Goal: Task Accomplishment & Management: Use online tool/utility

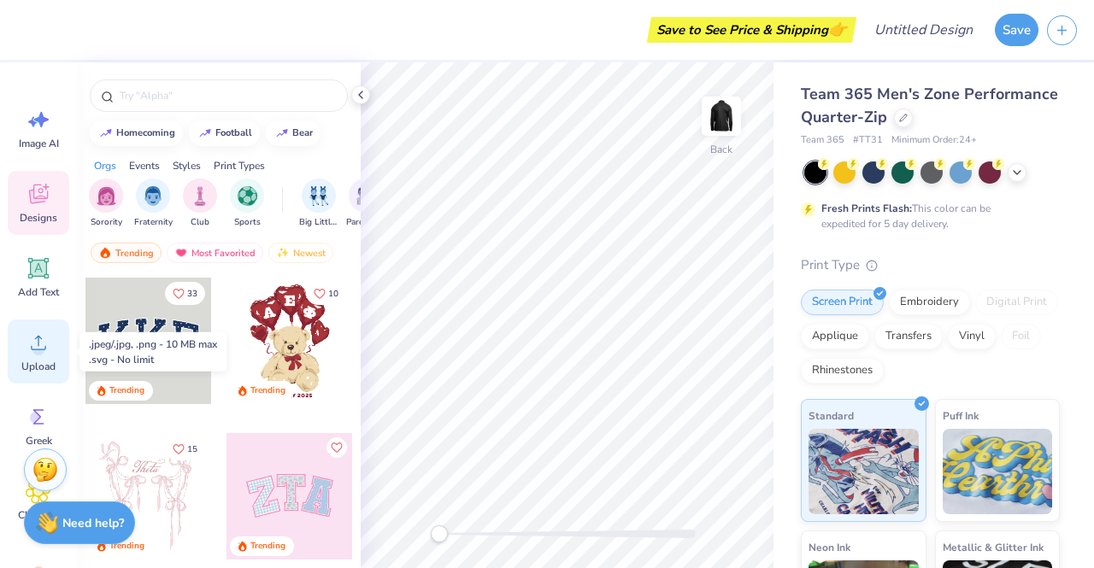
click at [40, 360] on span "Upload" at bounding box center [38, 367] width 34 height 14
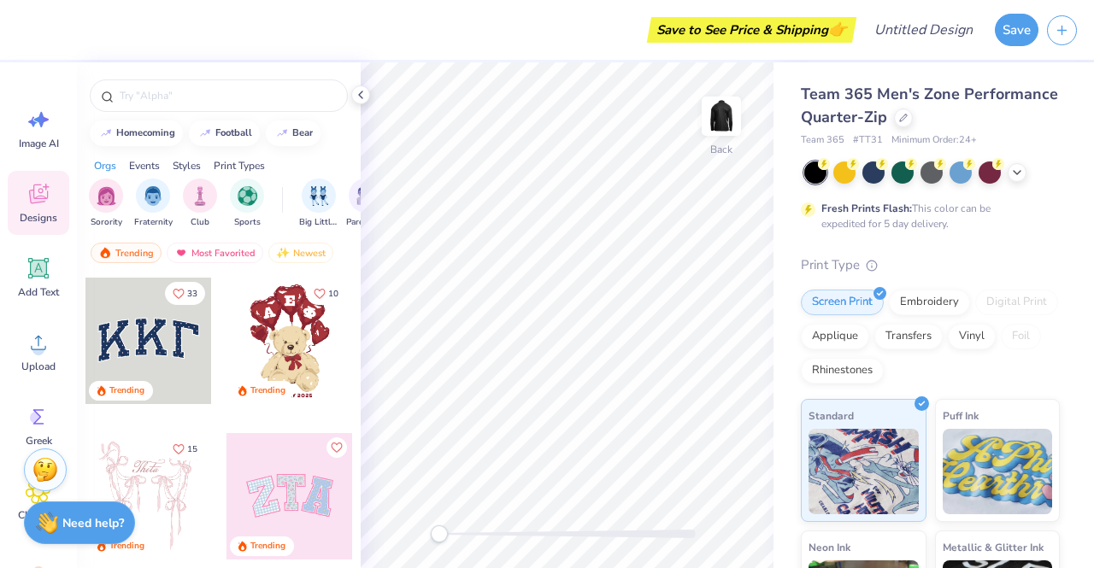
click at [67, 75] on div "Image AI Designs Add Text Upload Greek Clipart & logos Decorate" at bounding box center [38, 315] width 77 height 506
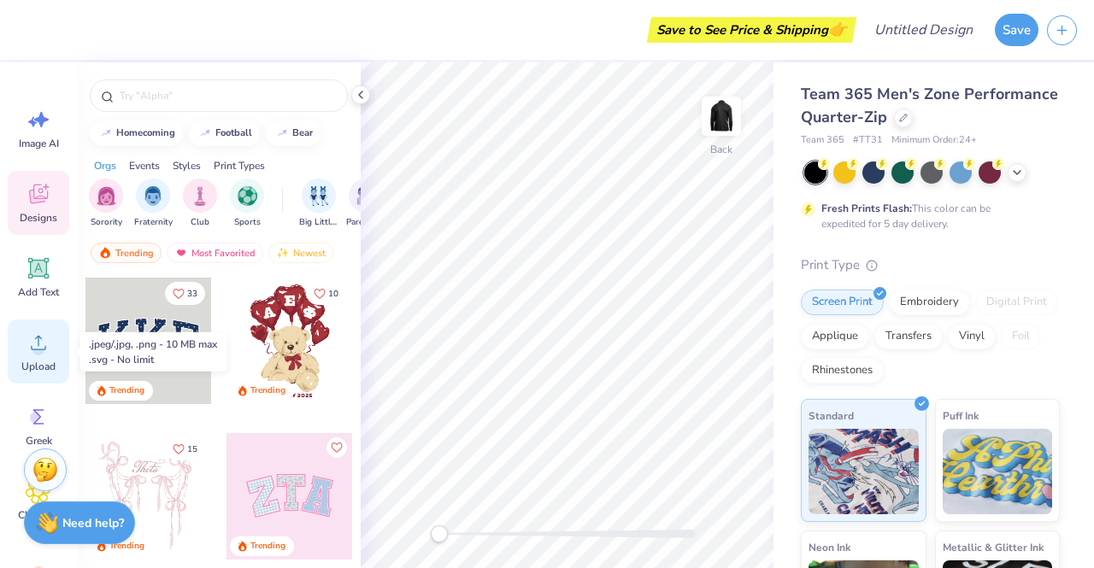
click at [43, 348] on circle at bounding box center [38, 349] width 12 height 12
click at [38, 343] on circle at bounding box center [38, 349] width 12 height 12
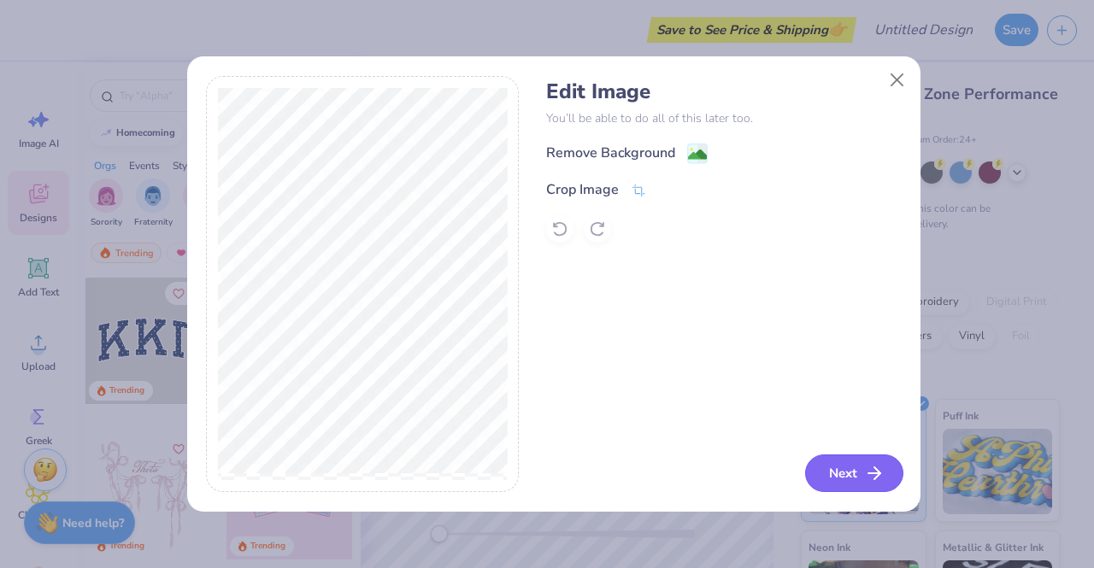
click at [851, 469] on button "Next" at bounding box center [854, 474] width 98 height 38
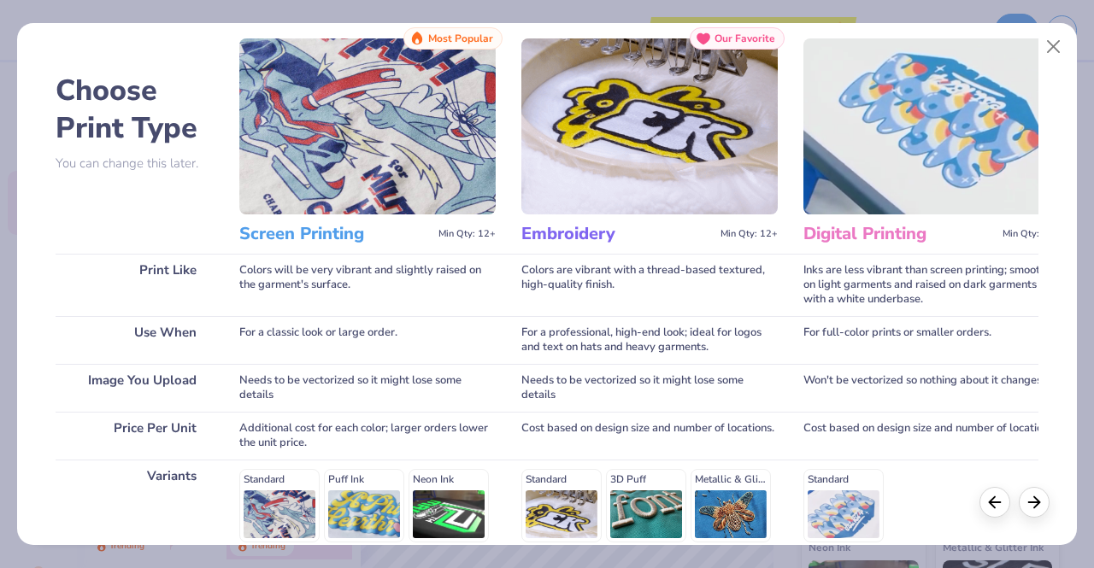
scroll to position [48, 0]
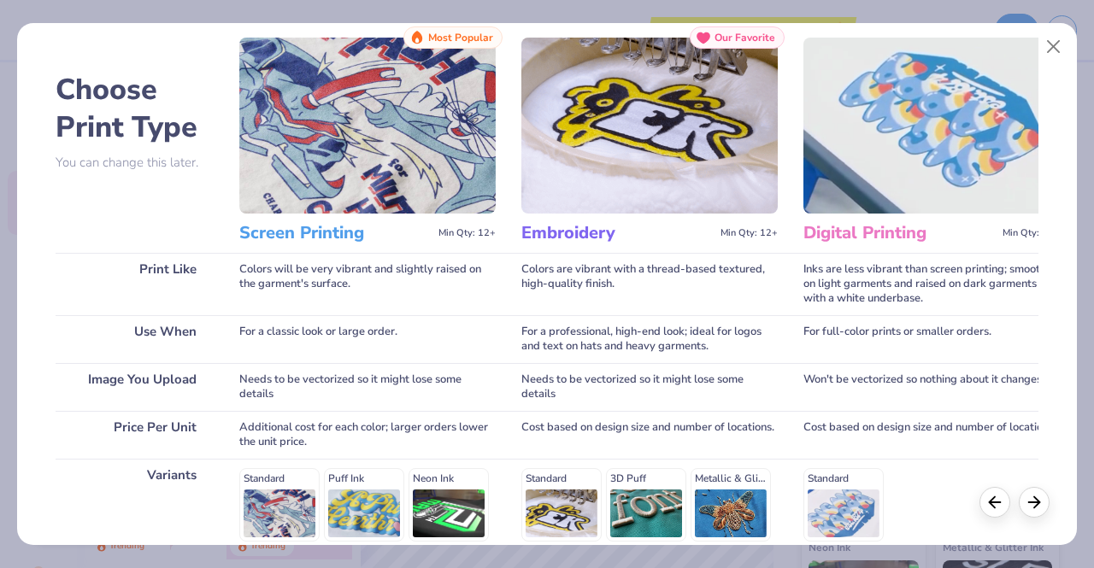
click at [318, 81] on img at bounding box center [367, 126] width 256 height 176
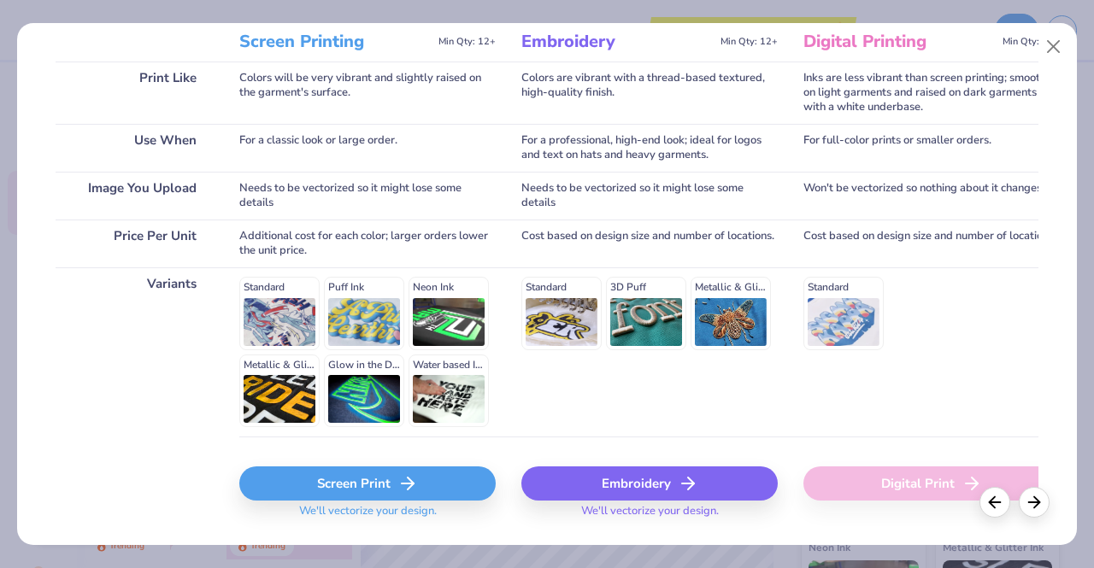
scroll to position [252, 0]
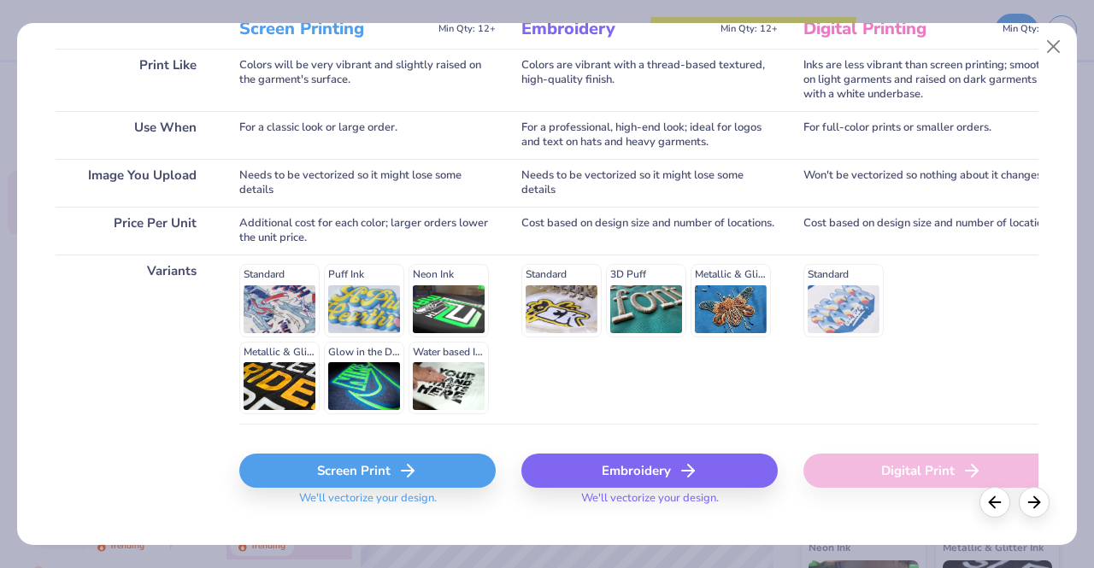
click at [357, 468] on div "Screen Print" at bounding box center [367, 471] width 256 height 34
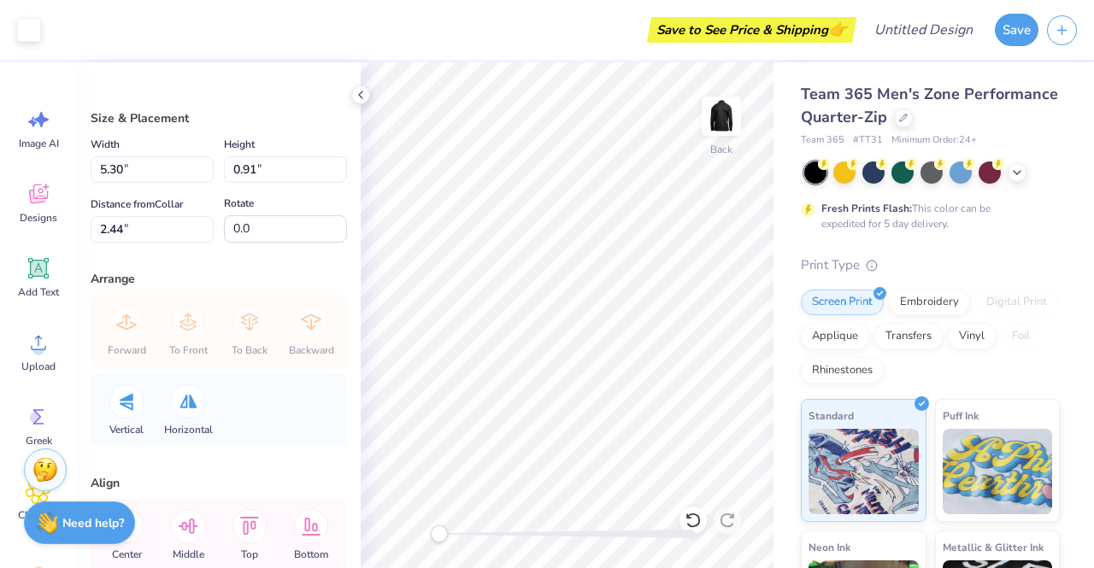
type input "5.30"
type input "0.91"
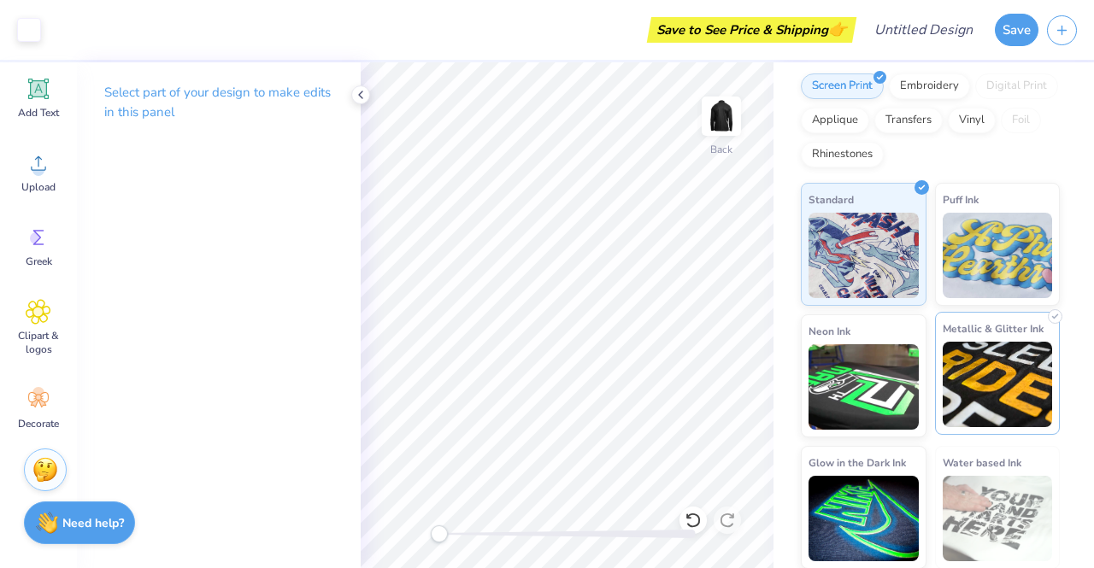
scroll to position [0, 0]
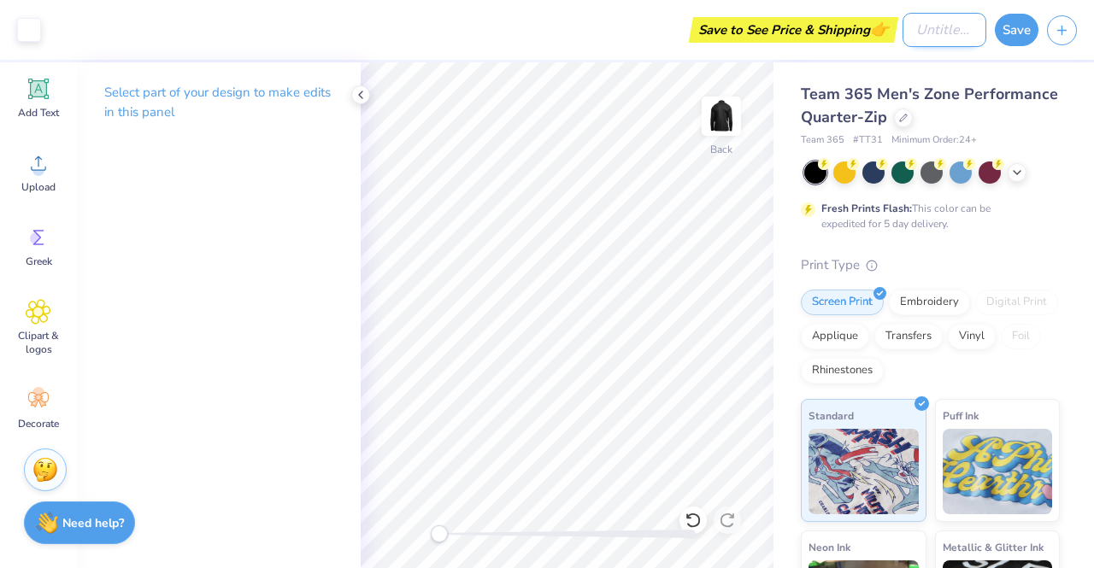
click at [921, 38] on input "Design Title" at bounding box center [944, 30] width 84 height 34
type input "CODISCOVR Q-Zip"
click at [1024, 30] on button "Save" at bounding box center [1016, 27] width 44 height 32
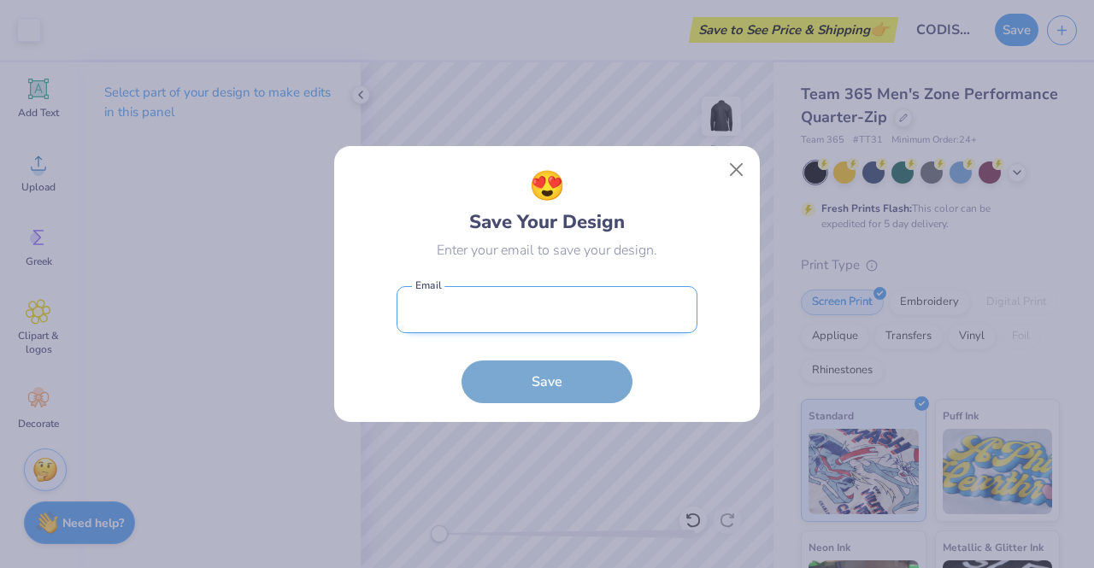
click at [436, 308] on input "email" at bounding box center [546, 309] width 301 height 47
type input "[EMAIL_ADDRESS][DOMAIN_NAME]"
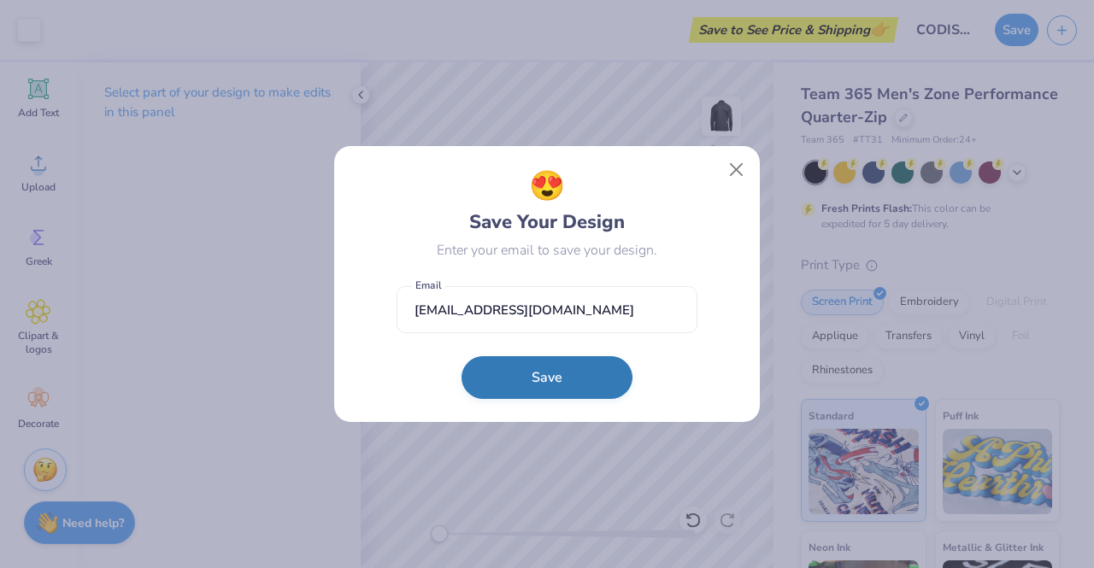
click at [514, 380] on button "Save" at bounding box center [546, 377] width 171 height 43
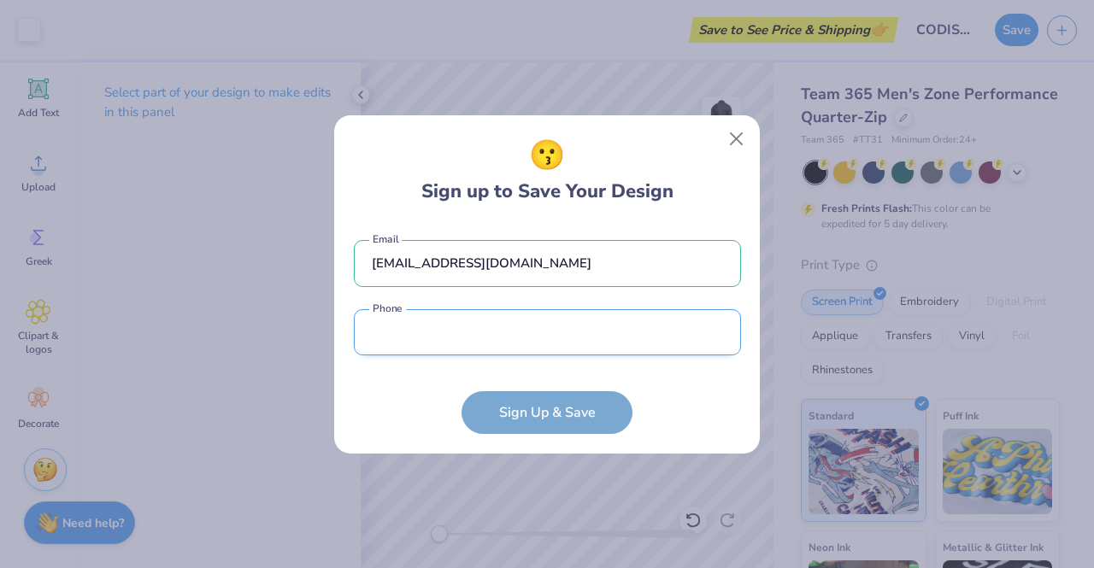
click at [465, 321] on input "tel" at bounding box center [547, 332] width 387 height 47
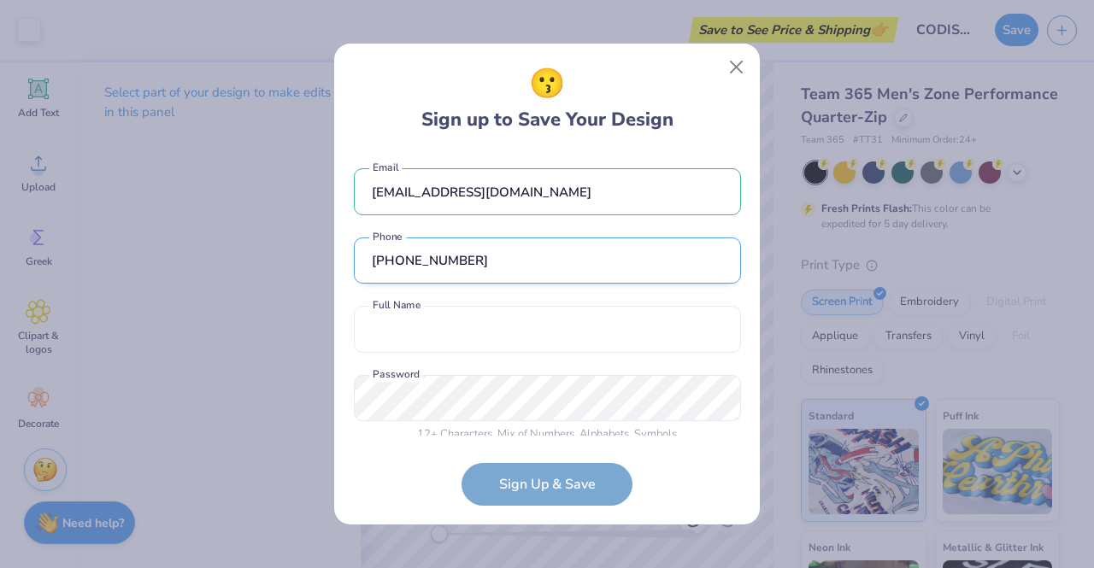
scroll to position [15, 0]
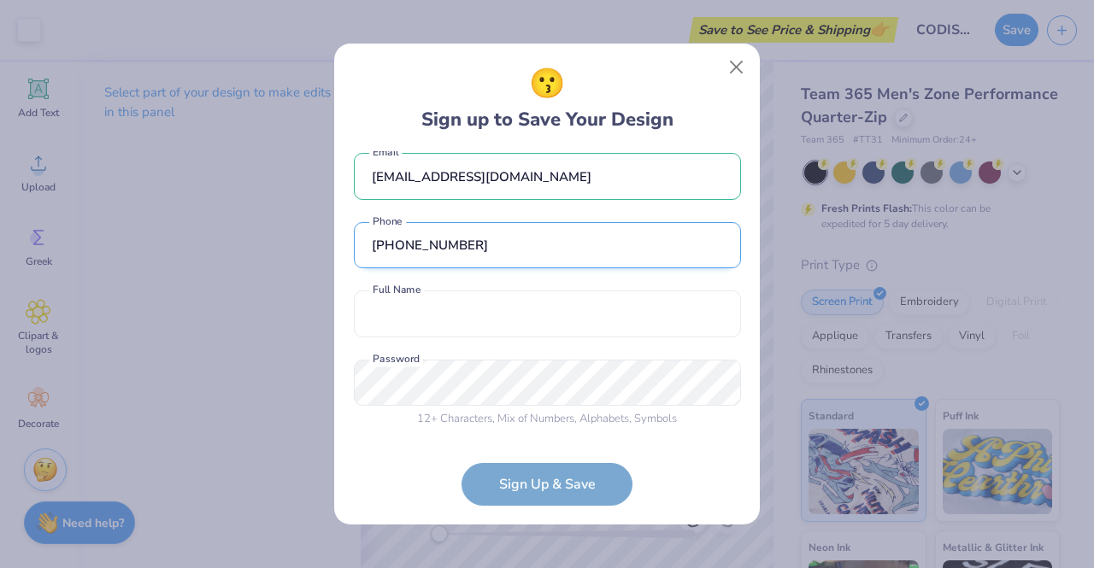
type input "[PHONE_NUMBER]"
click at [465, 321] on input "text" at bounding box center [547, 313] width 387 height 47
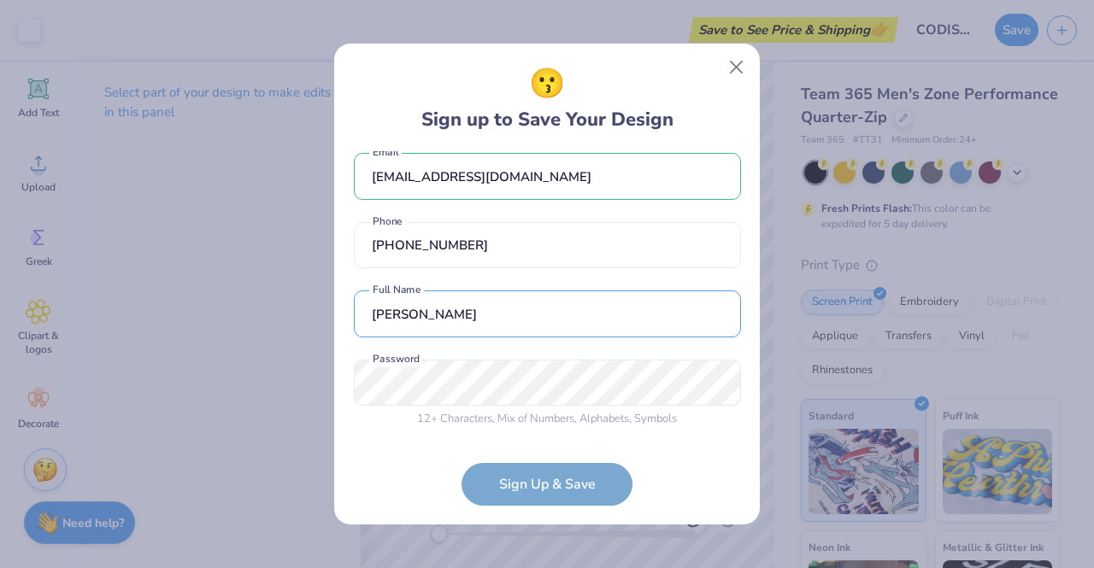
type input "[PERSON_NAME]"
click at [557, 491] on form "[EMAIL_ADDRESS][DOMAIN_NAME] Email [PHONE_NUMBER] Phone [PERSON_NAME] Full Name…" at bounding box center [547, 328] width 387 height 355
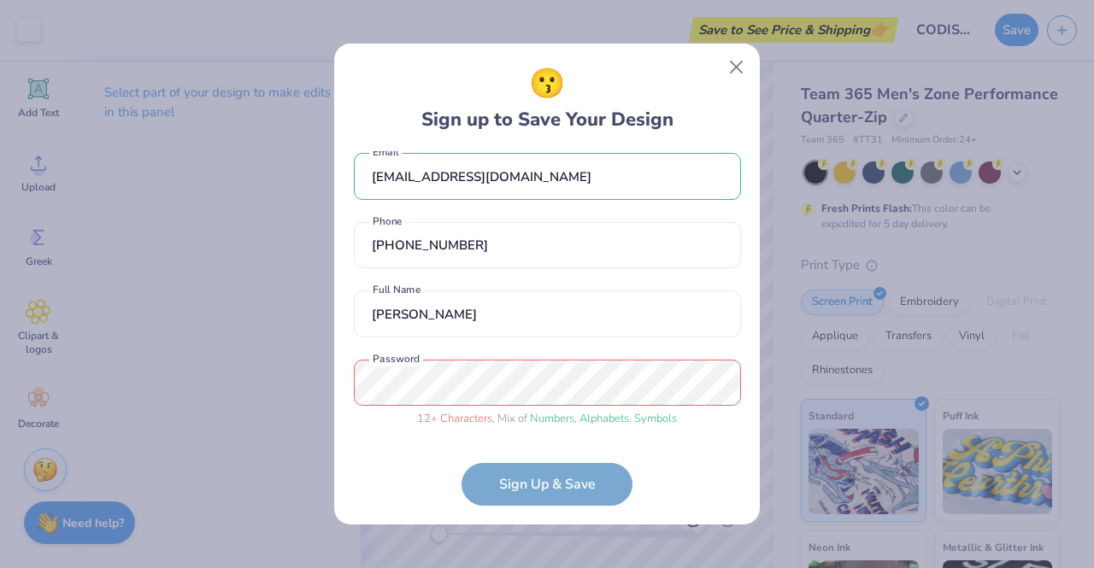
click at [296, 375] on div "😗 Sign up to Save Your Design [EMAIL_ADDRESS][DOMAIN_NAME] Email [PHONE_NUMBER]…" at bounding box center [547, 284] width 1094 height 568
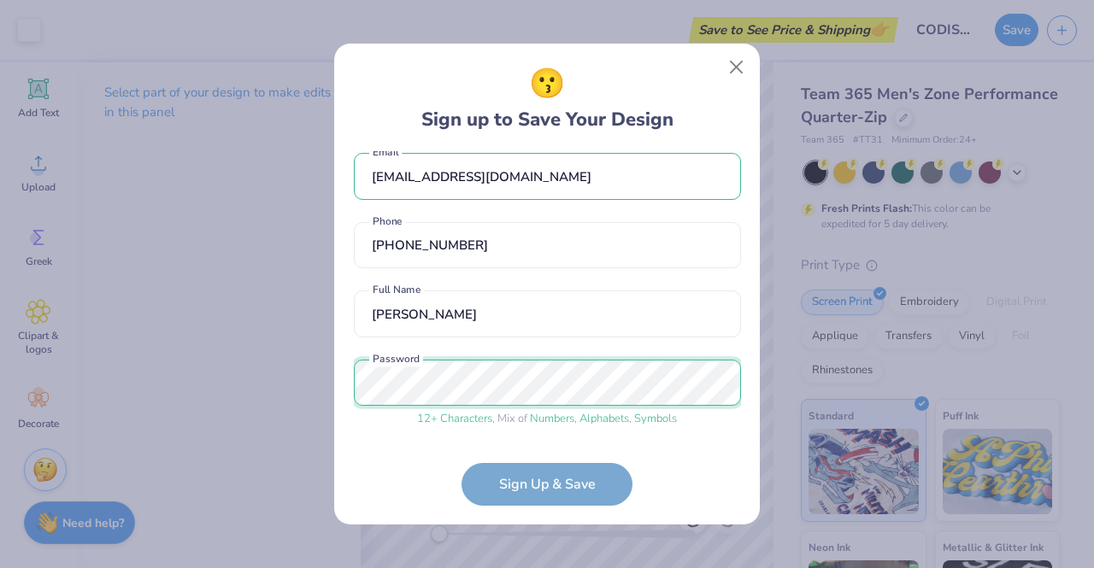
scroll to position [80, 0]
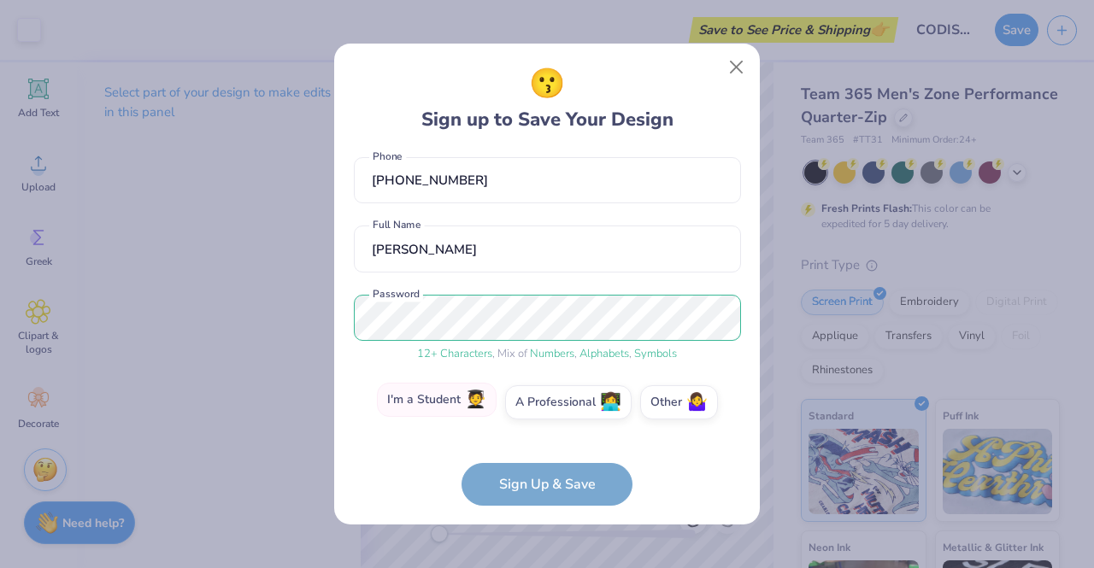
click at [420, 396] on label "I'm a Student 🧑‍🎓" at bounding box center [437, 400] width 120 height 34
click at [542, 481] on input "I'm a Student 🧑‍🎓" at bounding box center [547, 486] width 11 height 11
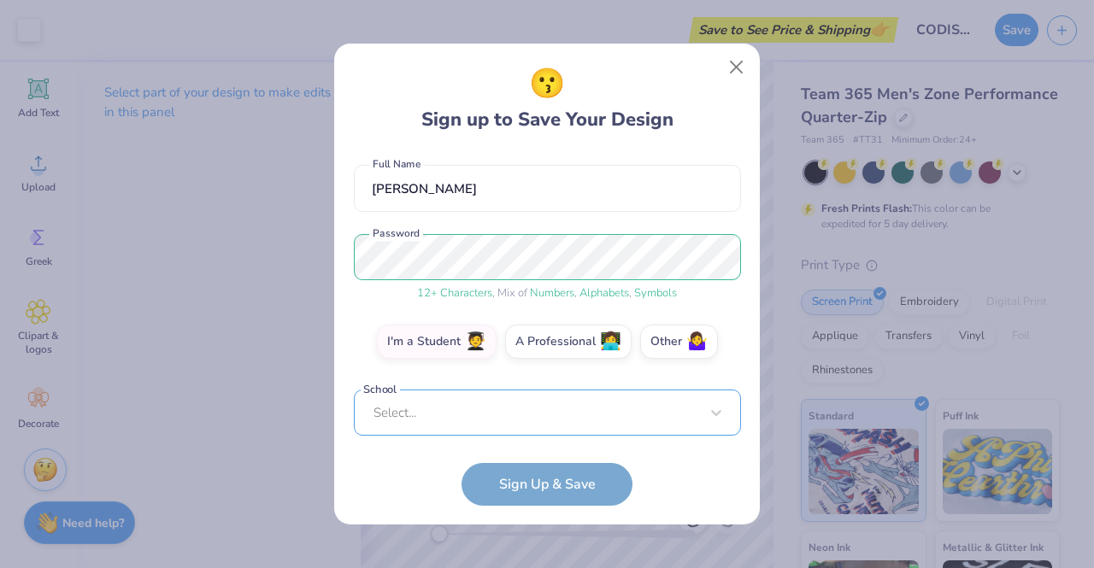
click at [469, 402] on div "Select..." at bounding box center [547, 413] width 387 height 47
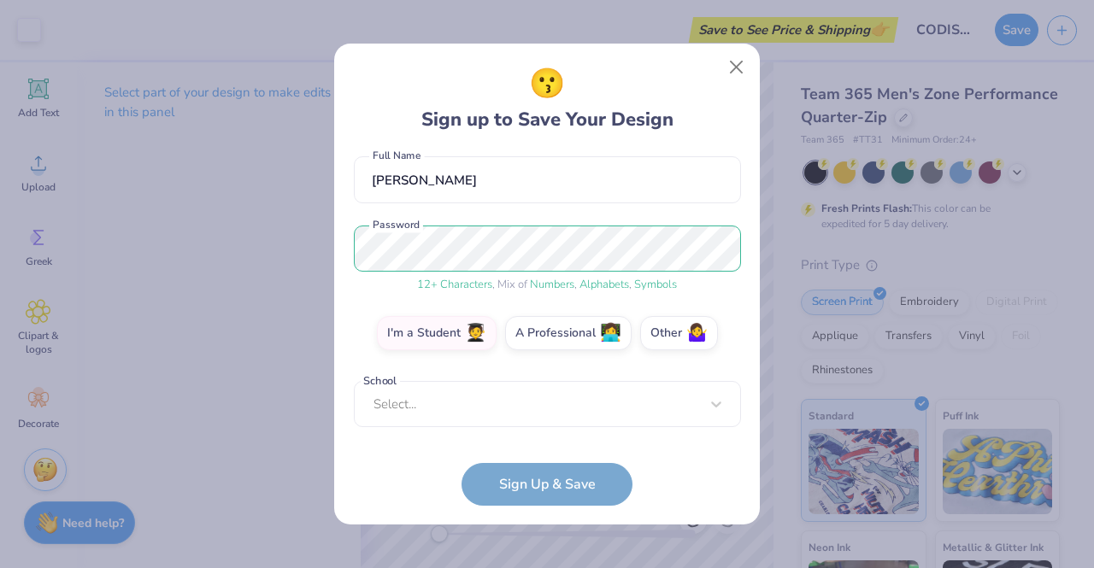
scroll to position [150, 0]
click at [396, 469] on form "[EMAIL_ADDRESS][DOMAIN_NAME] Email [PHONE_NUMBER] Phone [PERSON_NAME] Full Name…" at bounding box center [547, 328] width 387 height 355
click at [616, 332] on span "👩‍💻" at bounding box center [610, 331] width 21 height 20
click at [553, 481] on input "A Professional 👩‍💻" at bounding box center [547, 486] width 11 height 11
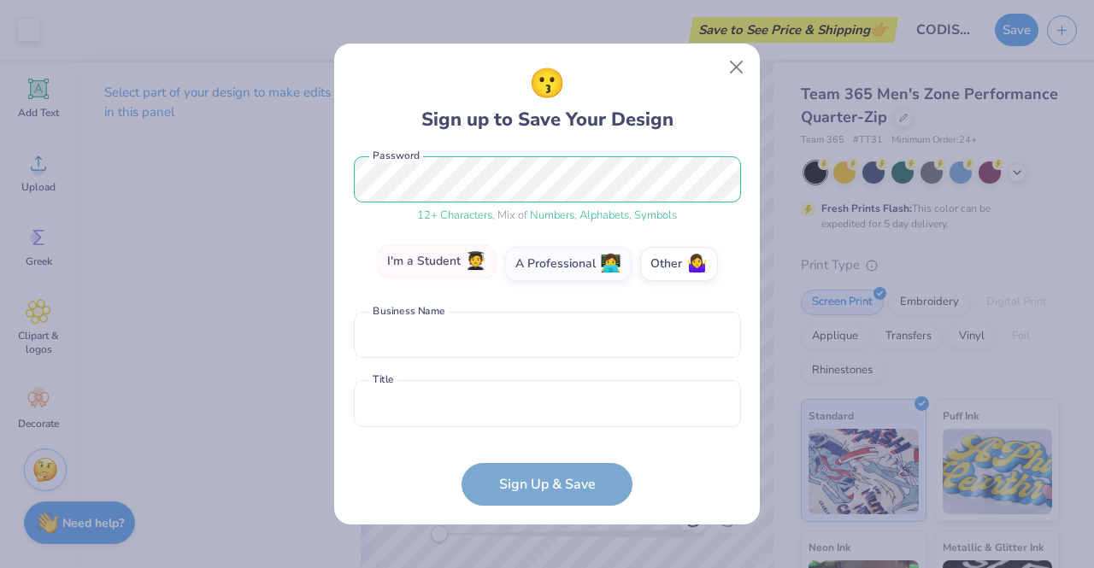
click at [408, 264] on label "I'm a Student 🧑‍🎓" at bounding box center [437, 261] width 120 height 34
click at [542, 481] on input "I'm a Student 🧑‍🎓" at bounding box center [547, 486] width 11 height 11
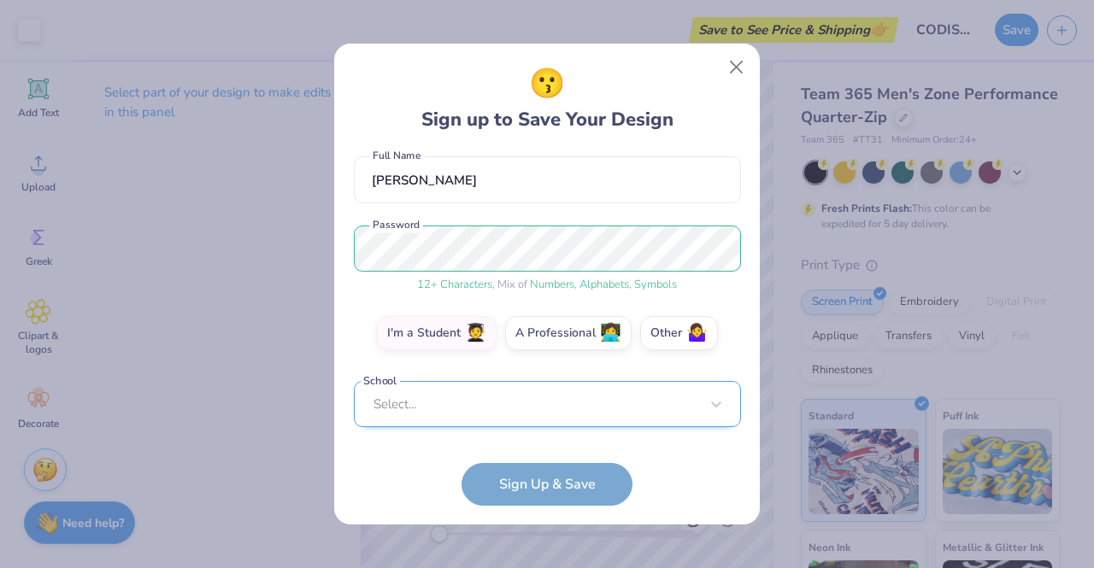
scroll to position [405, 0]
click at [407, 401] on div "Select..." at bounding box center [547, 404] width 387 height 47
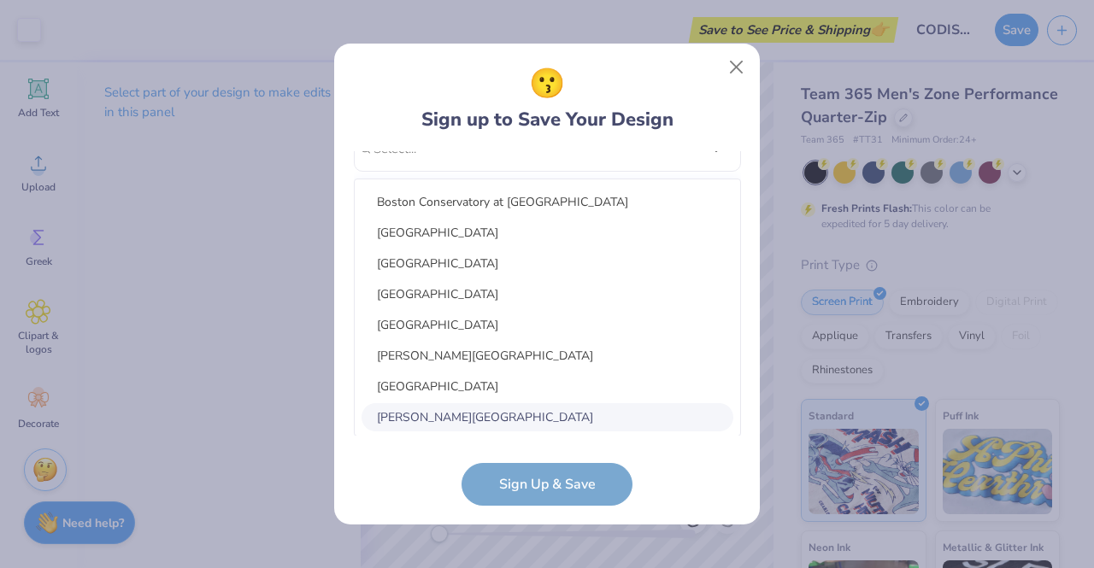
scroll to position [5457, 0]
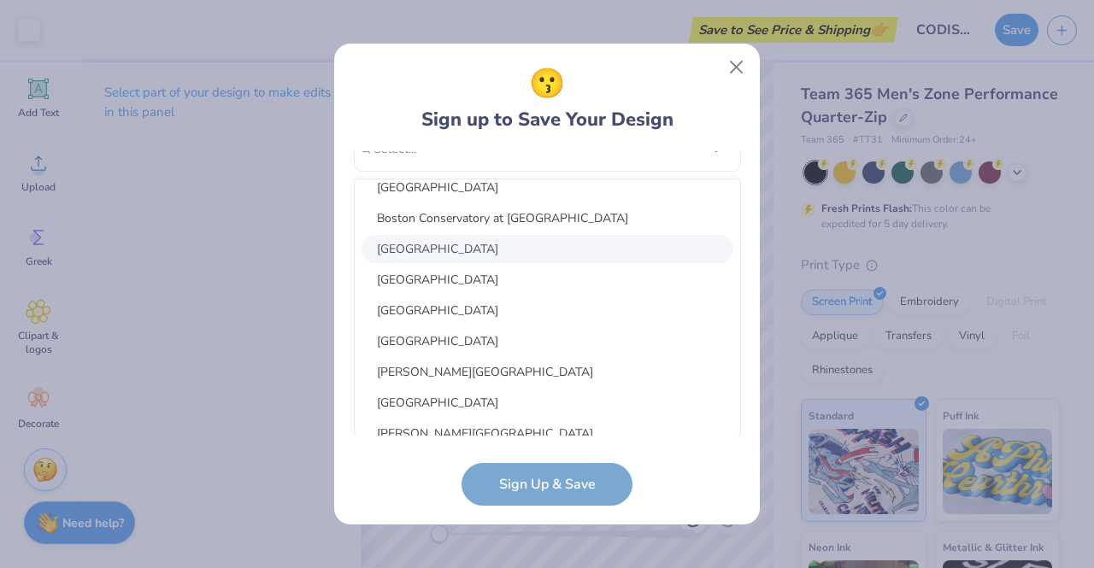
click at [457, 241] on div "[GEOGRAPHIC_DATA]" at bounding box center [547, 249] width 372 height 28
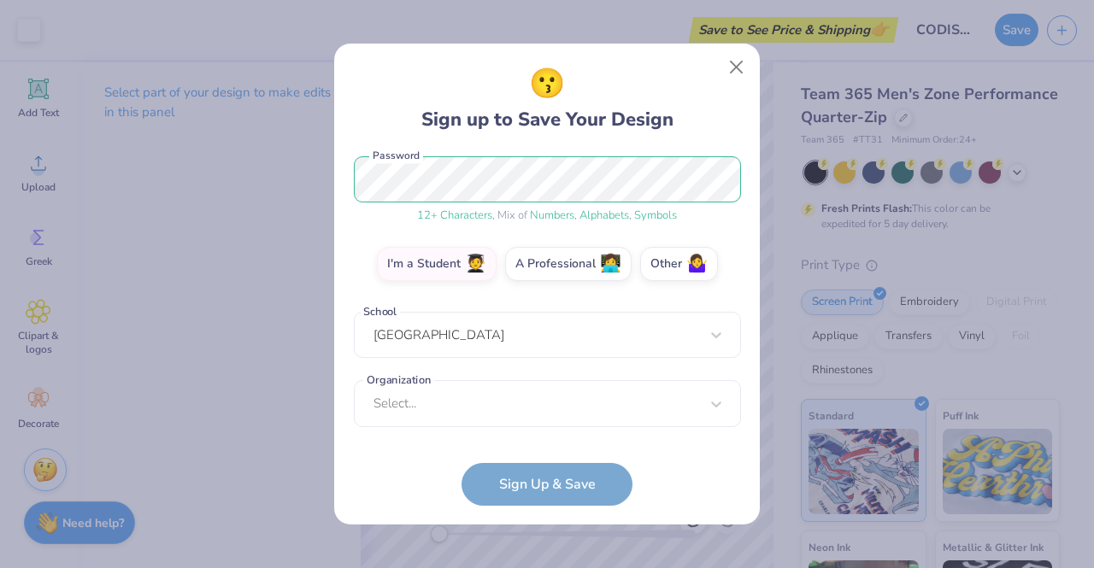
scroll to position [219, 0]
click at [490, 390] on div "Select..." at bounding box center [547, 403] width 387 height 47
click at [404, 475] on form "[EMAIL_ADDRESS][DOMAIN_NAME] Email [PHONE_NUMBER] Phone [PERSON_NAME] Full Name…" at bounding box center [547, 328] width 387 height 355
click at [721, 264] on div "I'm a Student 🧑‍🎓 A Professional 👩‍💻 Other 🤷‍♀️" at bounding box center [547, 268] width 387 height 43
click at [682, 259] on label "Other 🤷‍♀️" at bounding box center [679, 261] width 78 height 34
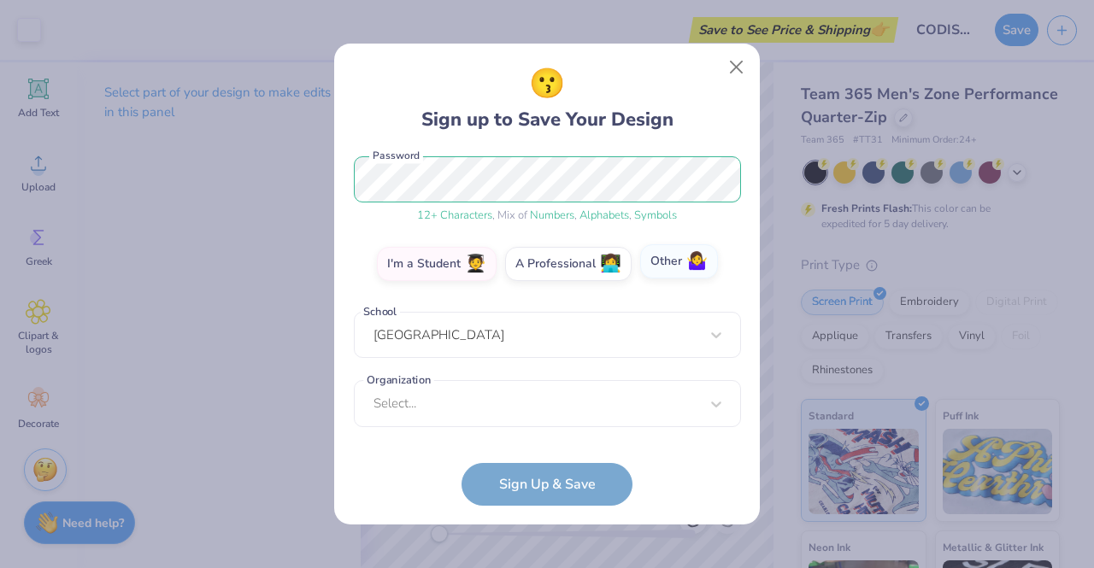
click at [553, 481] on input "Other 🤷‍♀️" at bounding box center [547, 486] width 11 height 11
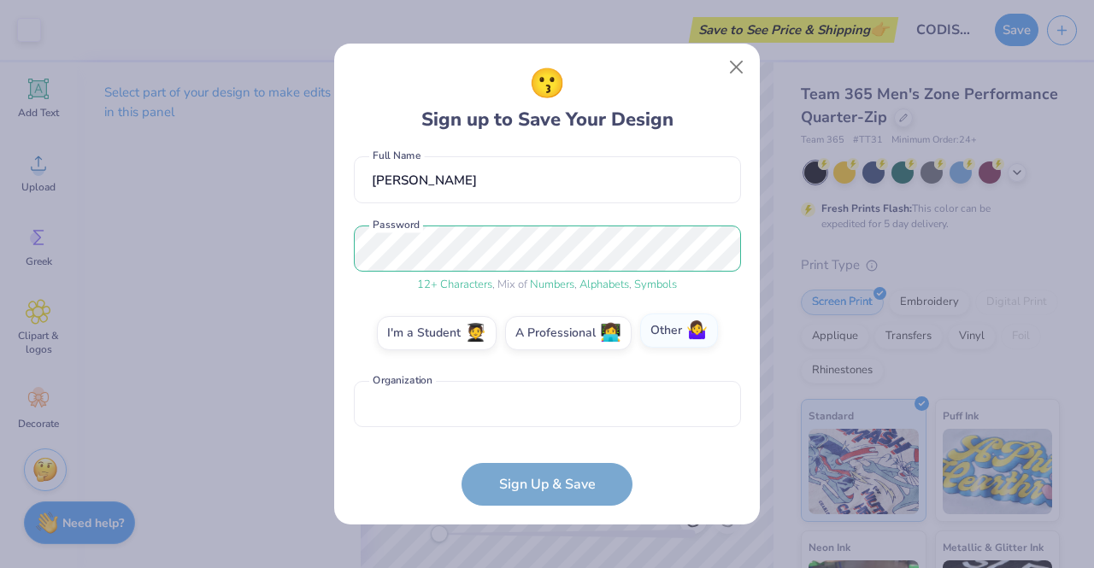
scroll to position [150, 0]
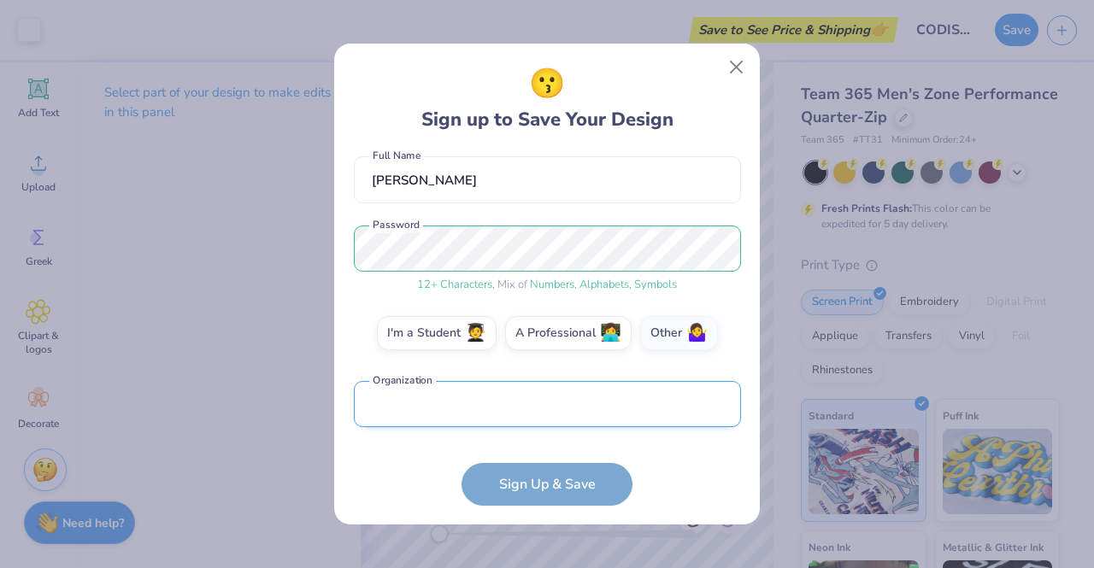
click at [466, 413] on input "text" at bounding box center [547, 404] width 387 height 47
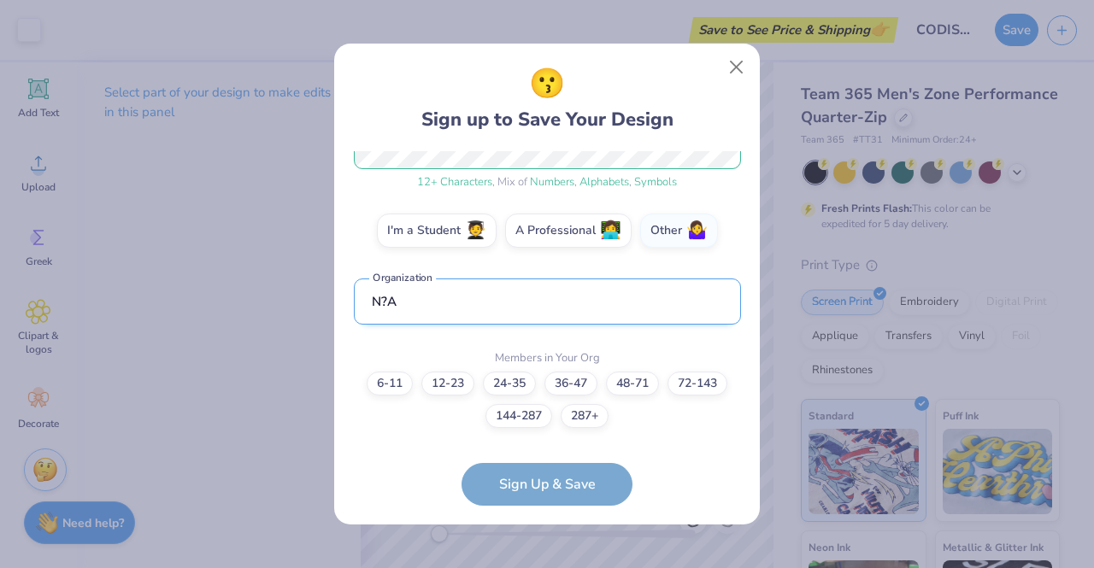
click at [389, 300] on input "N?A" at bounding box center [547, 302] width 387 height 47
type input "N?A"
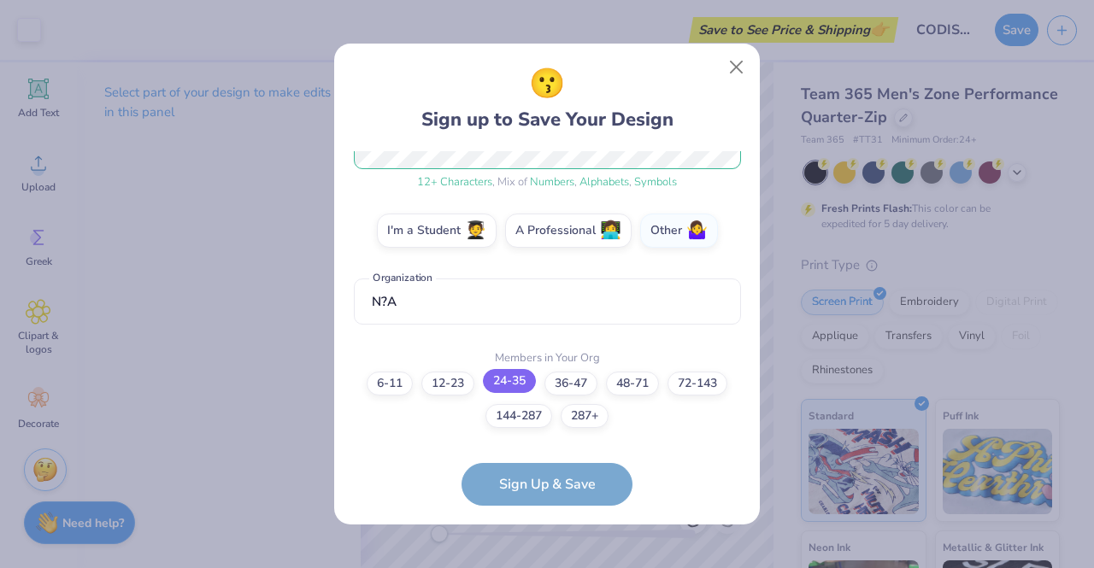
click at [512, 384] on label "24-35" at bounding box center [509, 381] width 53 height 24
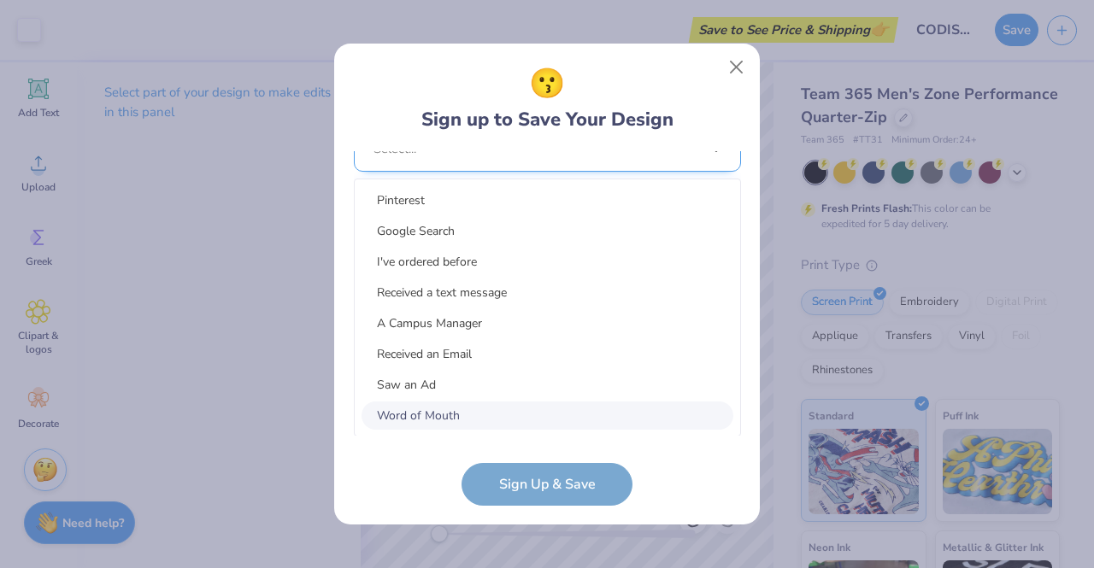
click at [511, 401] on div "option Word of Mouth focused, 8 of 15. 15 results available. Use Up and Down to…" at bounding box center [547, 282] width 387 height 312
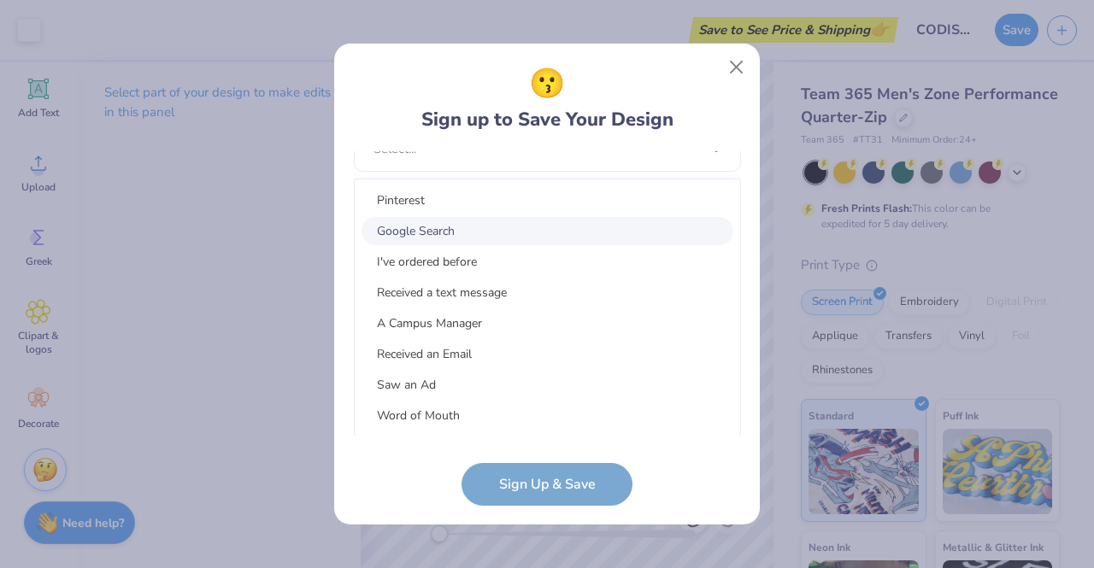
click at [471, 232] on div "Google Search" at bounding box center [547, 231] width 372 height 28
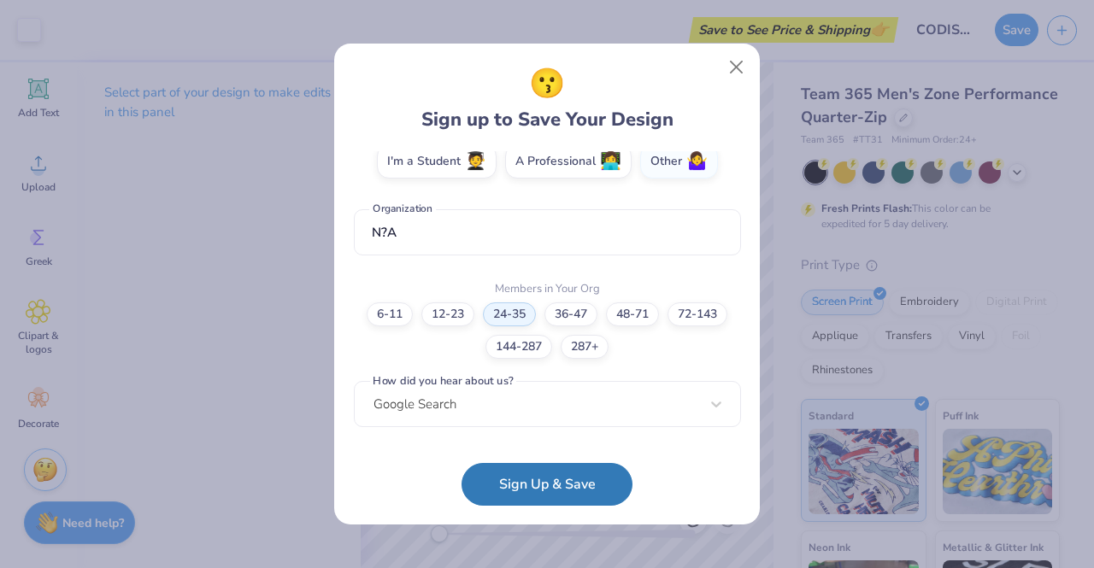
scroll to position [321, 0]
click at [507, 486] on button "Sign Up & Save" at bounding box center [546, 480] width 171 height 43
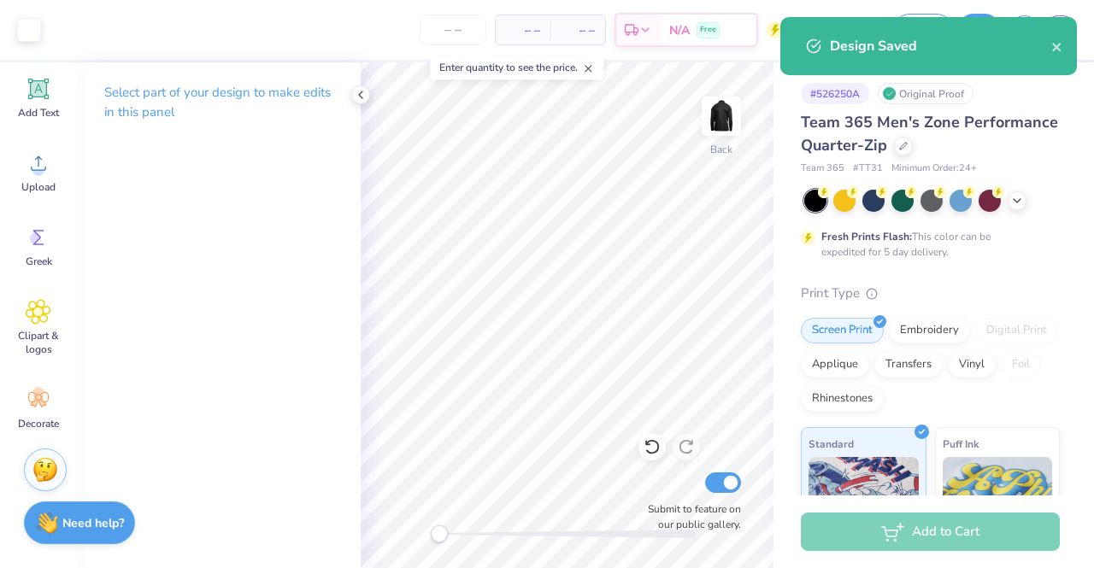
click at [508, 32] on span "– –" at bounding box center [523, 30] width 34 height 18
click at [449, 32] on input "number" at bounding box center [452, 30] width 67 height 31
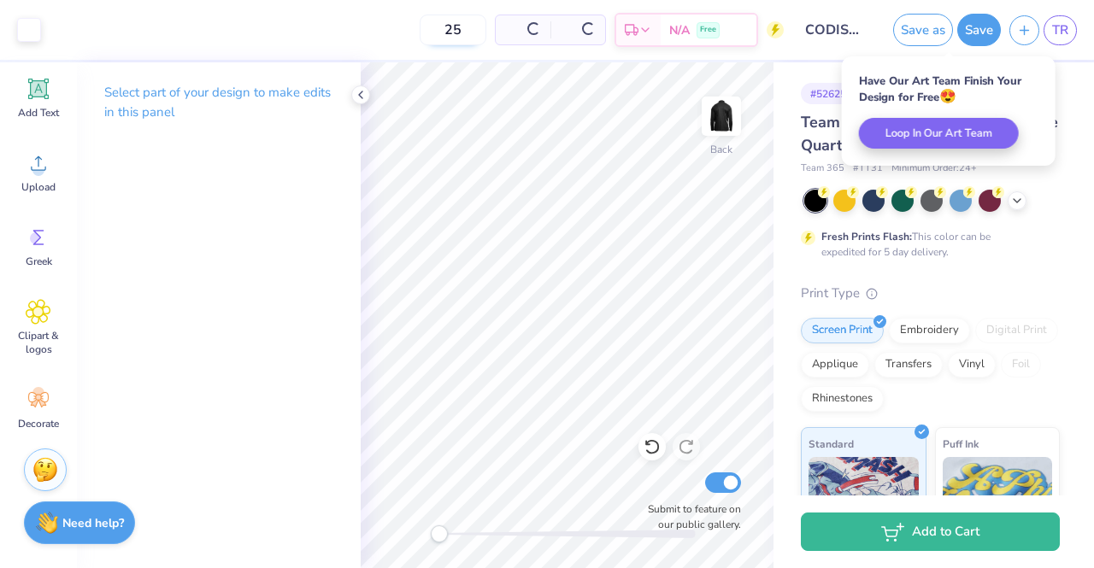
type input "25"
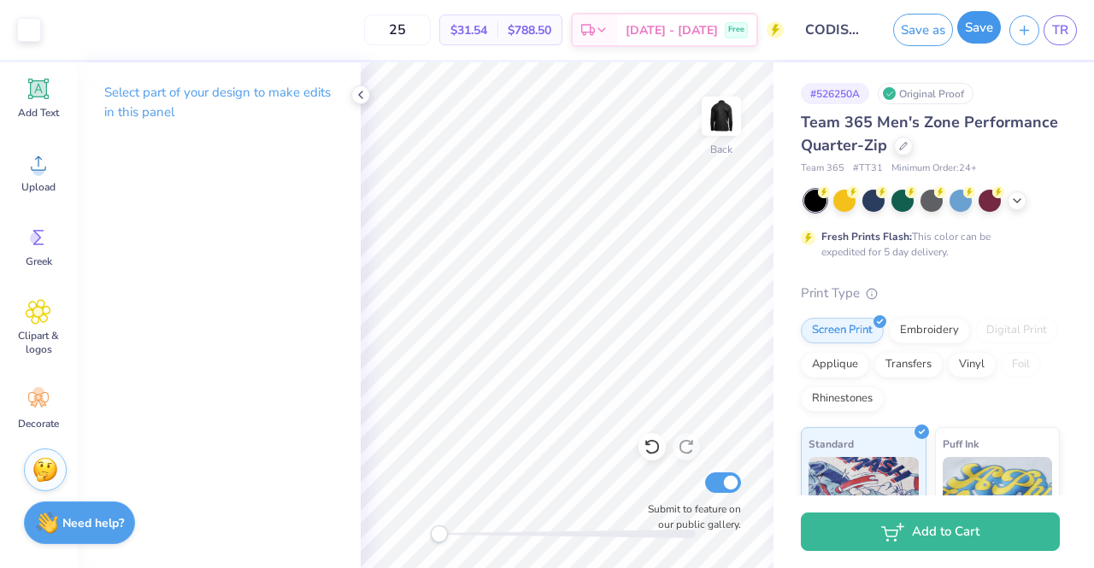
click at [982, 25] on button "Save" at bounding box center [979, 27] width 44 height 32
click at [1020, 37] on button "button" at bounding box center [1024, 28] width 30 height 30
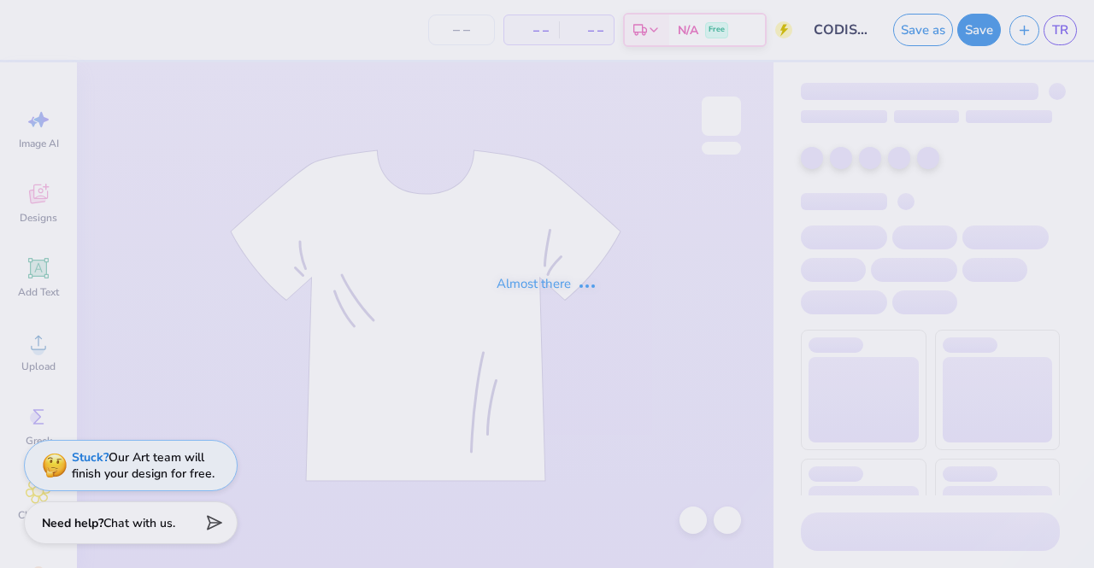
type input "25"
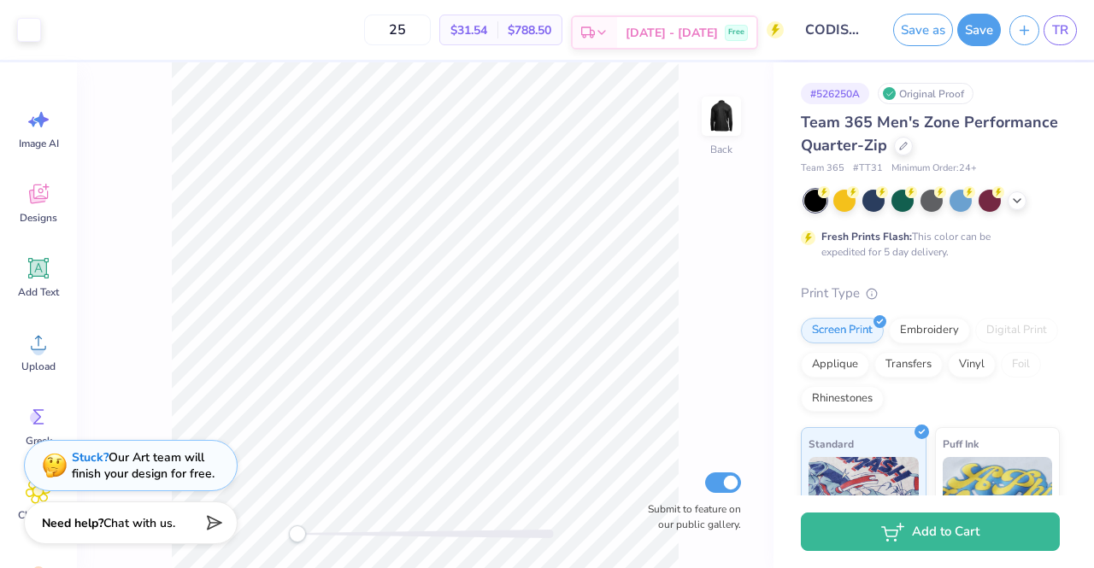
click at [608, 32] on icon at bounding box center [602, 33] width 14 height 14
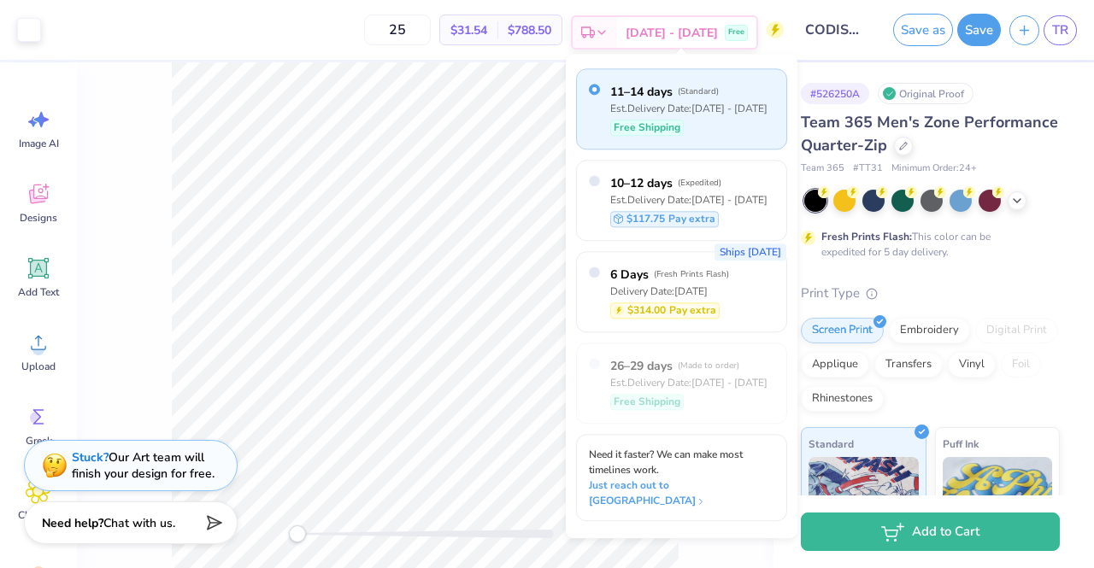
click at [608, 30] on icon at bounding box center [602, 33] width 14 height 14
